Goal: Use online tool/utility: Utilize a website feature to perform a specific function

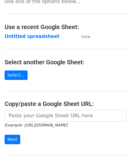
scroll to position [61, 0]
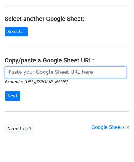
click at [31, 72] on input "url" at bounding box center [65, 72] width 121 height 12
paste input "https://docs.google.com/spreadsheets/d/1JN6AqD33CSws6_hpbAkfuuJpcWRUrNoKWKOVeW2…"
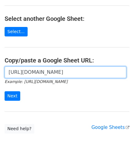
scroll to position [0, 141]
type input "https://docs.google.com/spreadsheets/d/1JN6AqD33CSws6_hpbAkfuuJpcWRUrNoKWKOVeW2…"
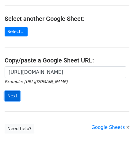
click at [14, 96] on input "Next" at bounding box center [13, 95] width 16 height 9
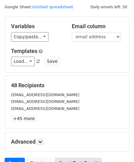
scroll to position [75, 0]
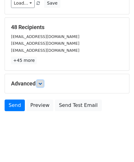
click at [43, 82] on link at bounding box center [40, 83] width 7 height 7
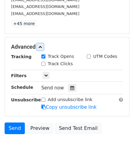
scroll to position [118, 0]
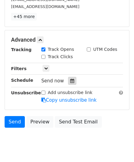
click at [68, 82] on div at bounding box center [72, 81] width 8 height 8
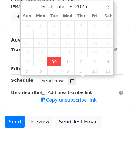
type input "[DATE] 13:54"
type input "01"
type input "54"
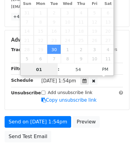
paste input "4"
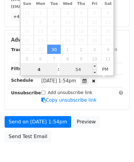
type input "4"
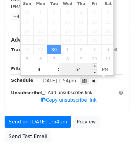
type input "[DATE] 16:54"
type input "04"
click at [82, 68] on input "54" at bounding box center [77, 69] width 37 height 12
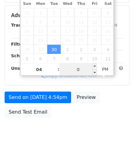
type input "00"
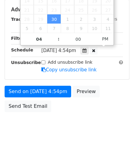
type input "[DATE] 16:00"
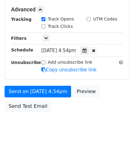
click at [105, 105] on div "Send on [DATE] 4:54pm Preview Send Test Email" at bounding box center [67, 100] width 134 height 29
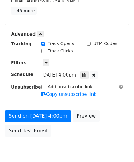
scroll to position [149, 0]
